Goal: Task Accomplishment & Management: Complete application form

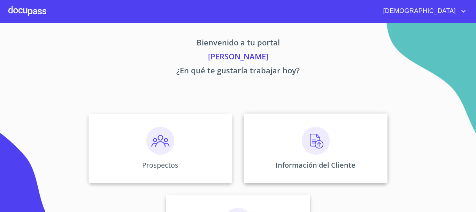
click at [304, 140] on img at bounding box center [316, 141] width 28 height 28
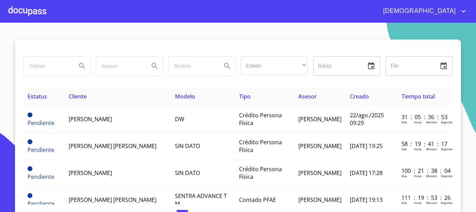
click at [53, 69] on input "search" at bounding box center [47, 65] width 47 height 19
type input "maria"
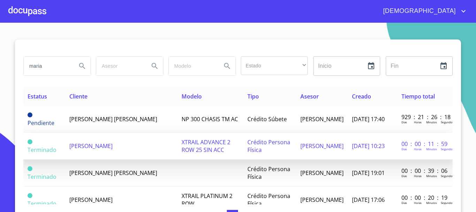
click at [129, 151] on td "MARIA PARRA MARTINEZ" at bounding box center [121, 145] width 112 height 27
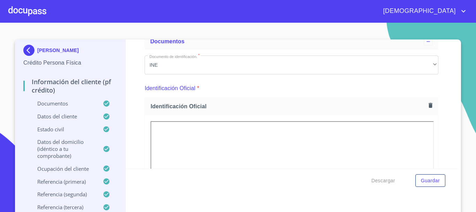
scroll to position [35, 0]
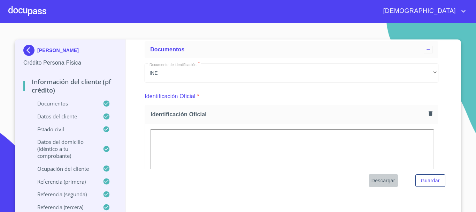
click at [385, 180] on span "Descargar" at bounding box center [384, 180] width 24 height 9
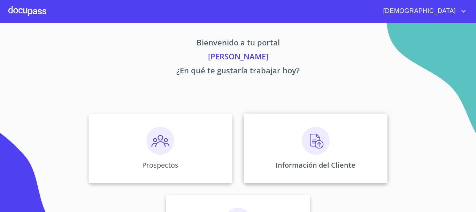
click at [320, 148] on img at bounding box center [316, 141] width 28 height 28
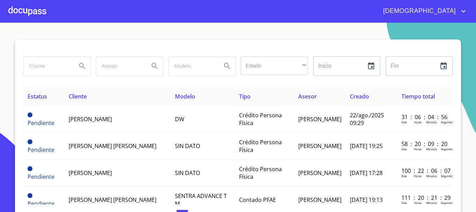
click at [55, 63] on input "search" at bounding box center [47, 65] width 47 height 19
type input "[PERSON_NAME]"
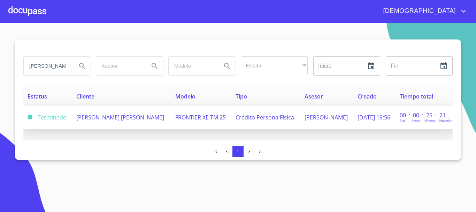
click at [104, 119] on span "[PERSON_NAME] [PERSON_NAME]" at bounding box center [120, 117] width 88 height 8
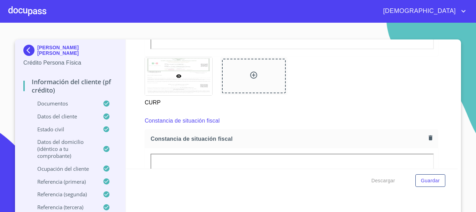
scroll to position [1883, 0]
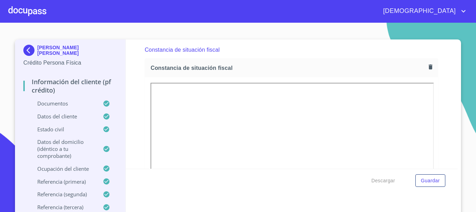
click at [31, 14] on div at bounding box center [27, 11] width 38 height 22
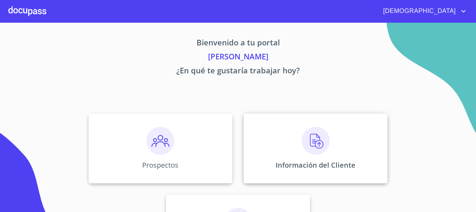
click at [296, 135] on div "Información del Cliente" at bounding box center [316, 148] width 144 height 70
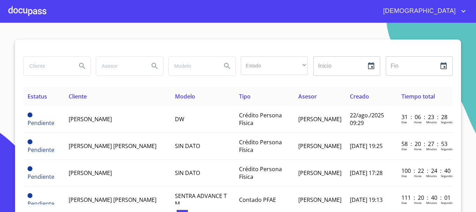
drag, startPoint x: 413, startPoint y: 0, endPoint x: 434, endPoint y: 33, distance: 39.3
click at [435, 34] on section "Estado ​ ​ Inicio ​ Fin ​ Estatus Cliente Modelo Tipo Asesor Creado Tiempo tota…" at bounding box center [238, 117] width 476 height 189
